Goal: Book appointment/travel/reservation

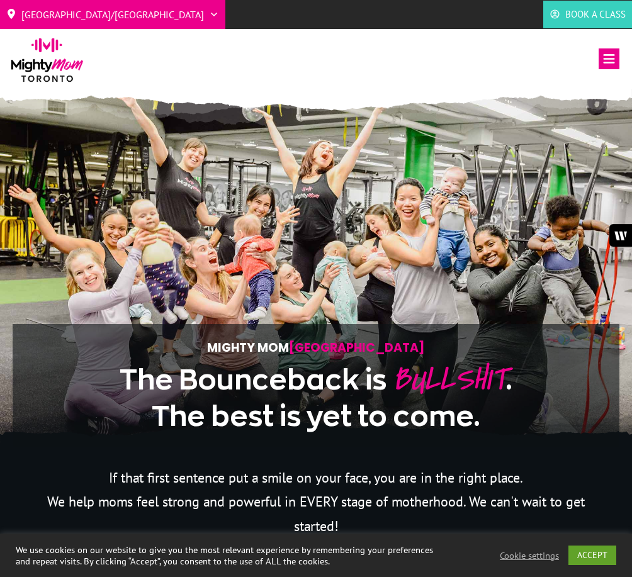
click at [591, 20] on span "Book a Class" at bounding box center [595, 14] width 60 height 19
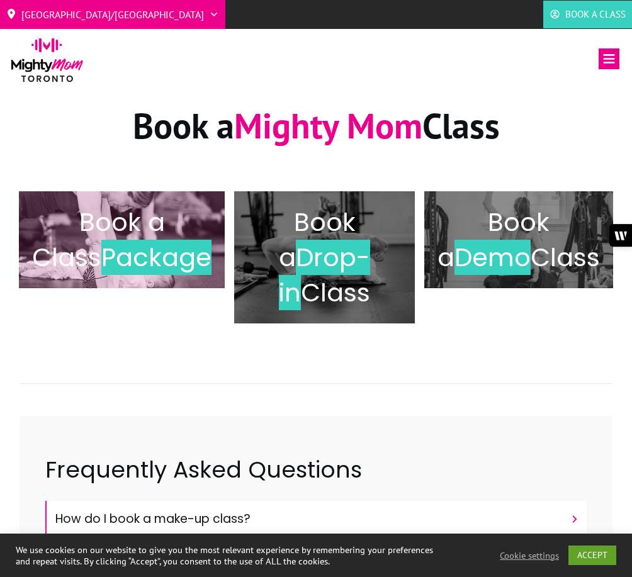
click at [161, 264] on span "Package" at bounding box center [156, 257] width 110 height 35
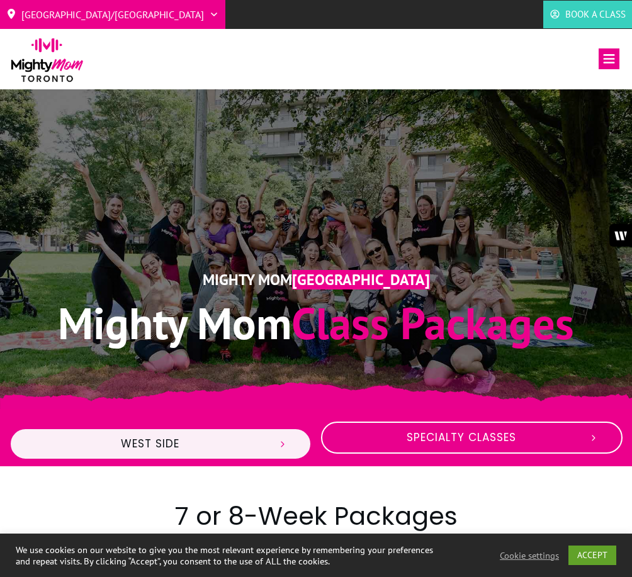
click at [374, 435] on span "Specialty Classes" at bounding box center [461, 438] width 235 height 14
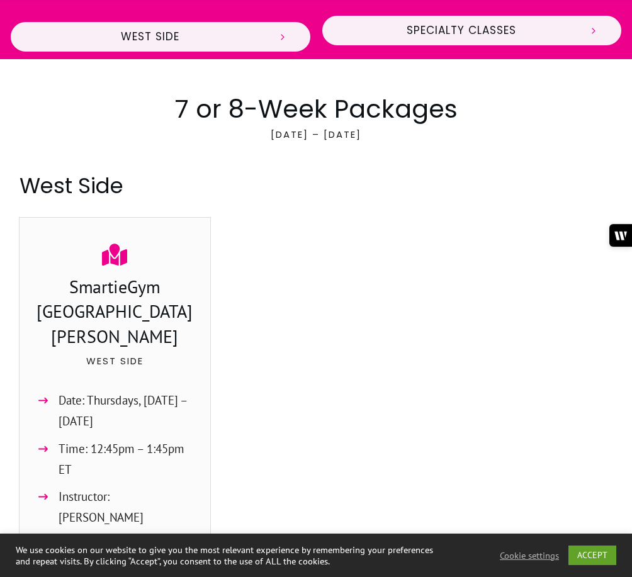
scroll to position [409, 0]
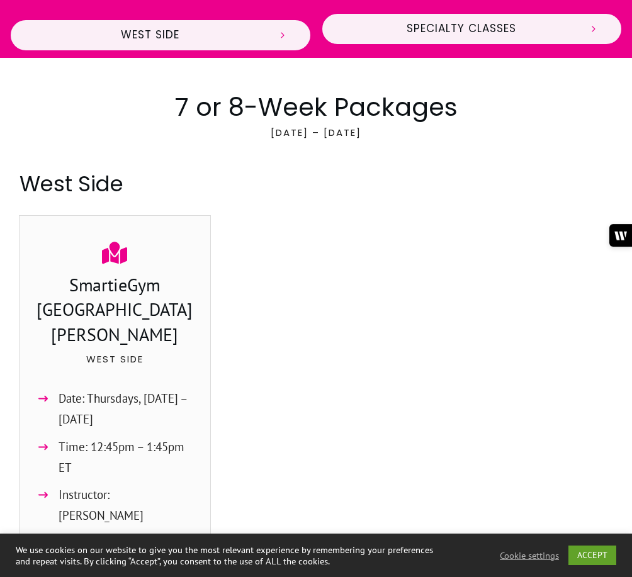
click at [163, 382] on div "Date: Thursdays, October 2 – 30 Time: 12:45pm – 1:45pm ET Instructor: Hailey Fr…" at bounding box center [114, 460] width 167 height 157
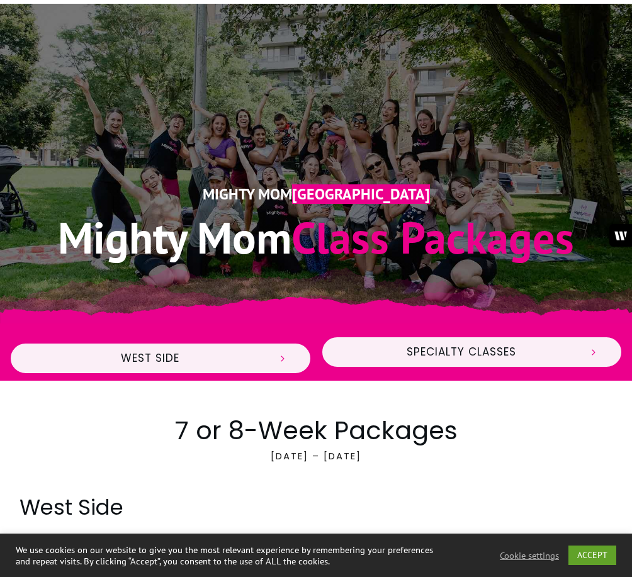
scroll to position [31, 0]
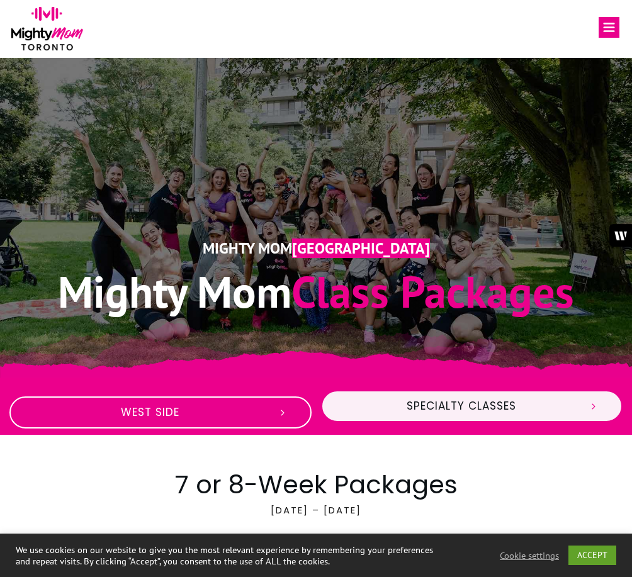
click at [249, 403] on link "West Side" at bounding box center [160, 412] width 302 height 33
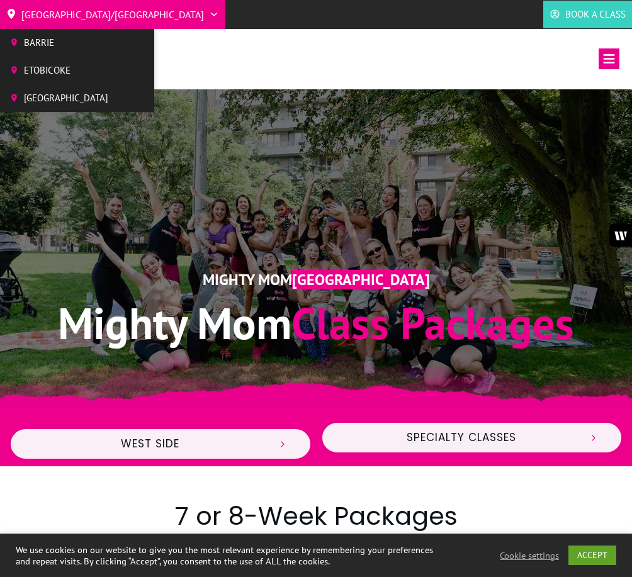
click at [94, 69] on span "Etobicoke" at bounding box center [66, 70] width 84 height 19
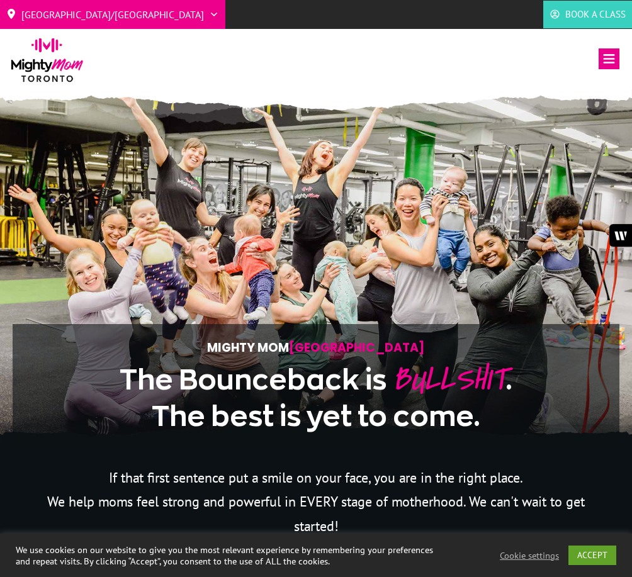
click at [605, 59] on icon at bounding box center [608, 58] width 21 height 21
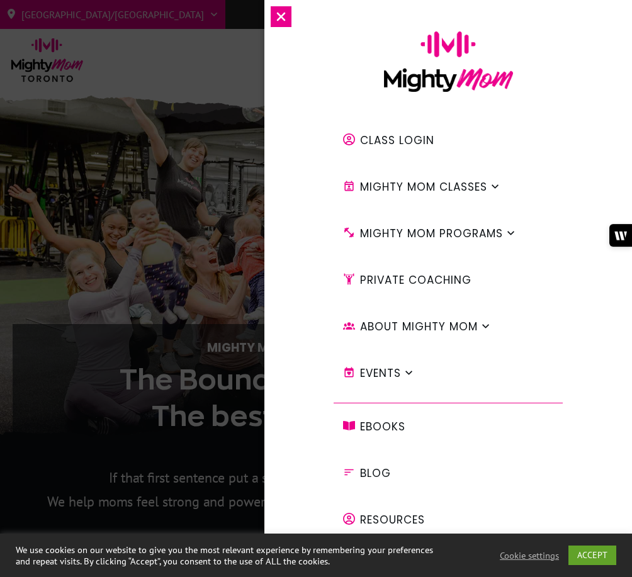
click at [418, 185] on span "Mighty Mom Classes" at bounding box center [423, 186] width 127 height 21
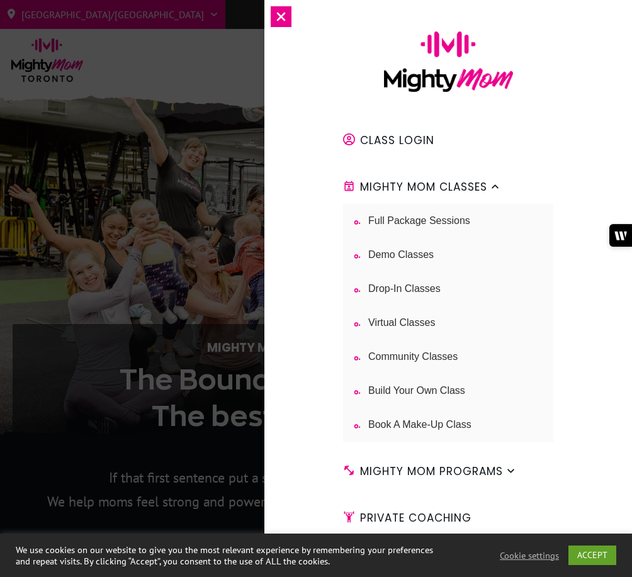
click at [418, 216] on span "Full Package Sessions" at bounding box center [419, 220] width 102 height 15
click at [397, 288] on span "Drop-in Classes" at bounding box center [404, 288] width 72 height 15
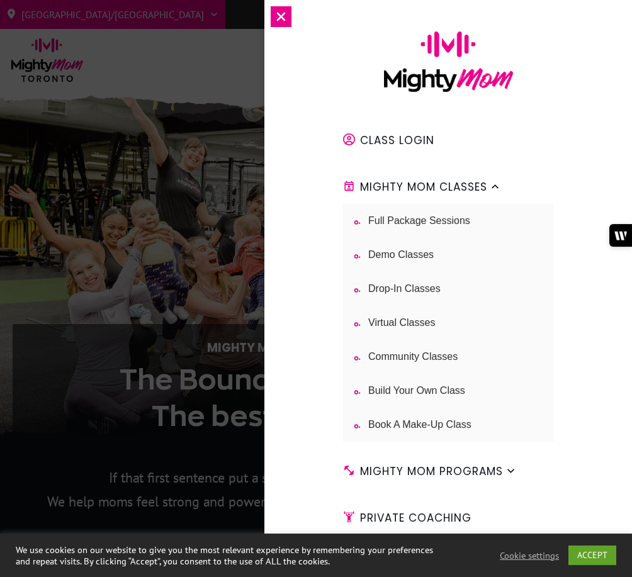
click at [286, 26] on icon at bounding box center [281, 16] width 21 height 21
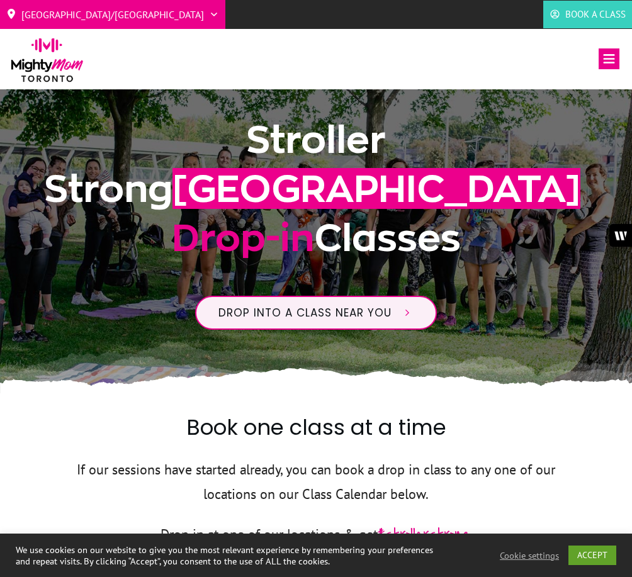
click at [519, 223] on h1 "Stroller Strong Toronto Drop-in Classes" at bounding box center [316, 195] width 580 height 161
